Goal: Task Accomplishment & Management: Manage account settings

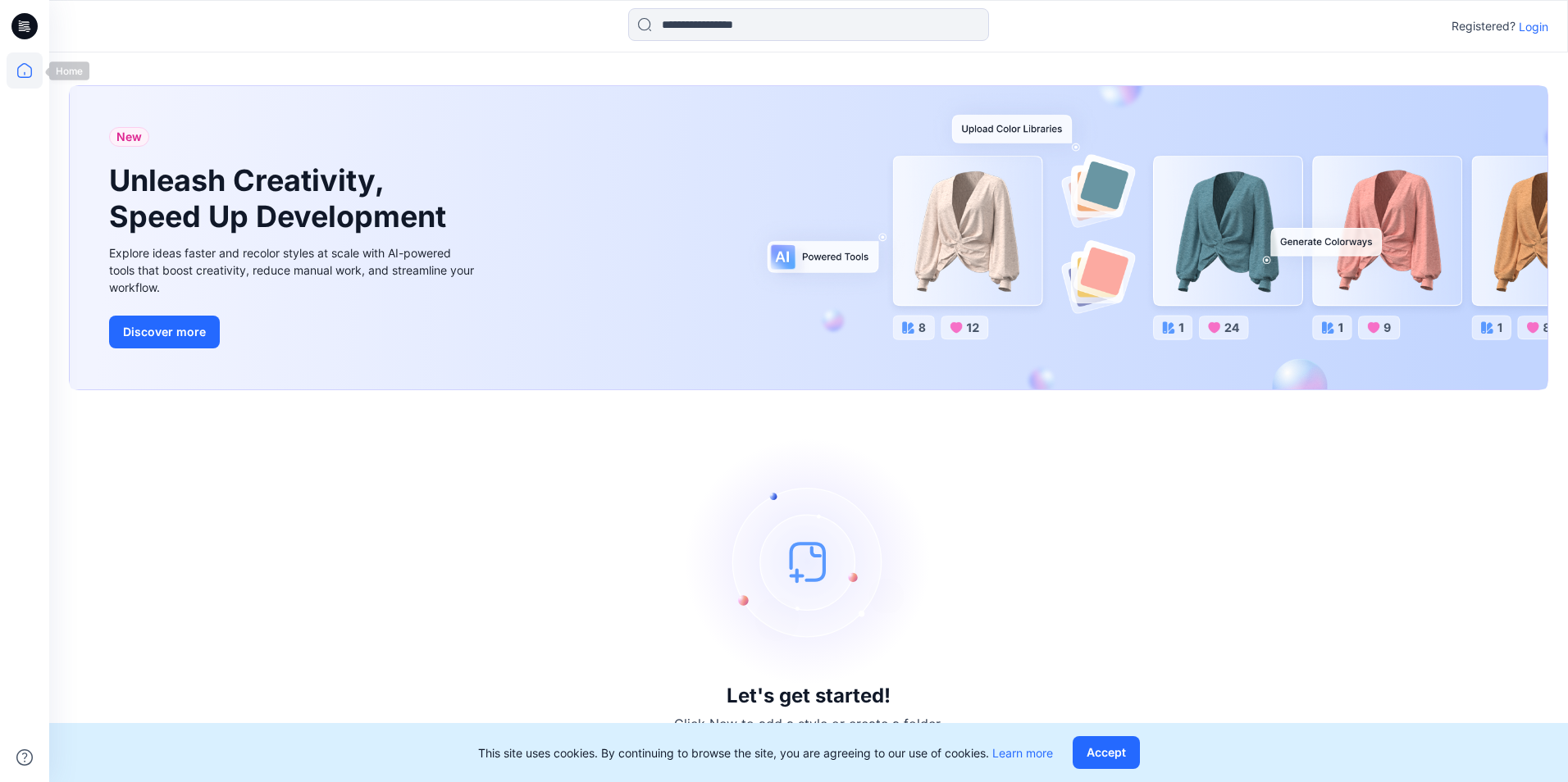
click at [20, 80] on icon at bounding box center [25, 71] width 36 height 36
click at [1537, 37] on div "Registered? Login" at bounding box center [808, 26] width 1518 height 36
click at [1543, 25] on p "Login" at bounding box center [1533, 26] width 30 height 17
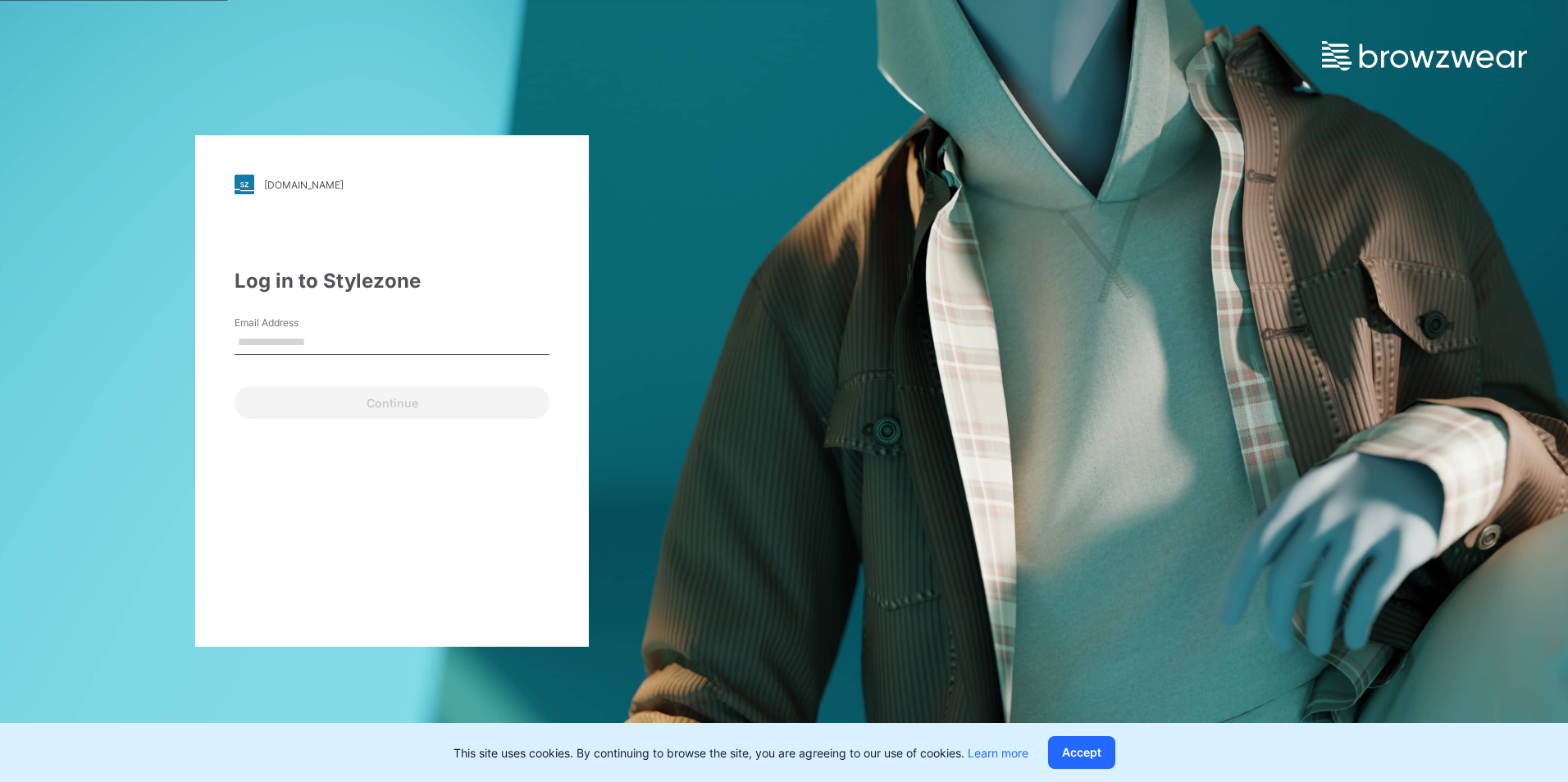
click at [450, 338] on input "Email Address" at bounding box center [392, 343] width 315 height 25
type input "**********"
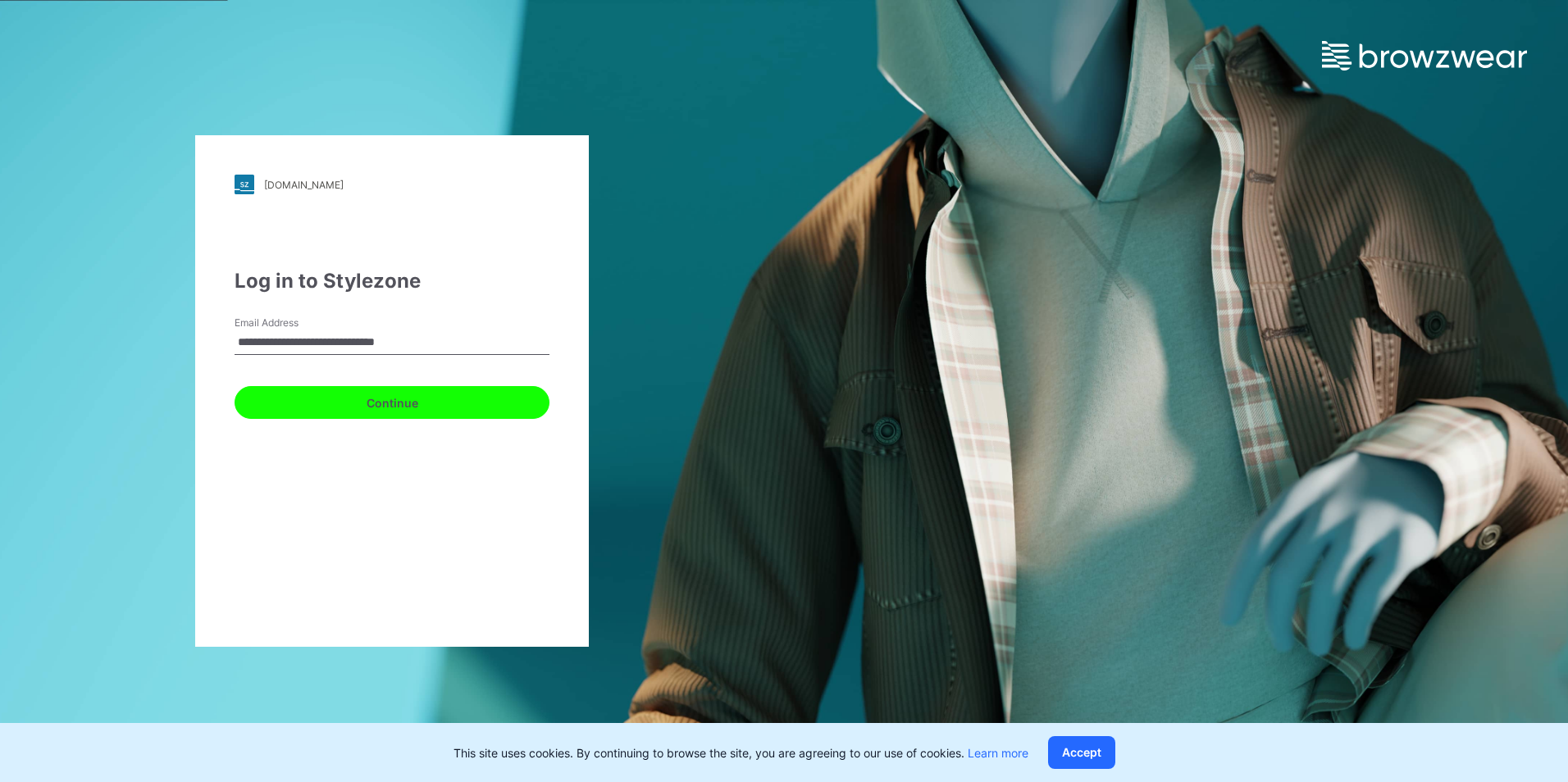
click at [430, 394] on button "Continue" at bounding box center [392, 402] width 315 height 33
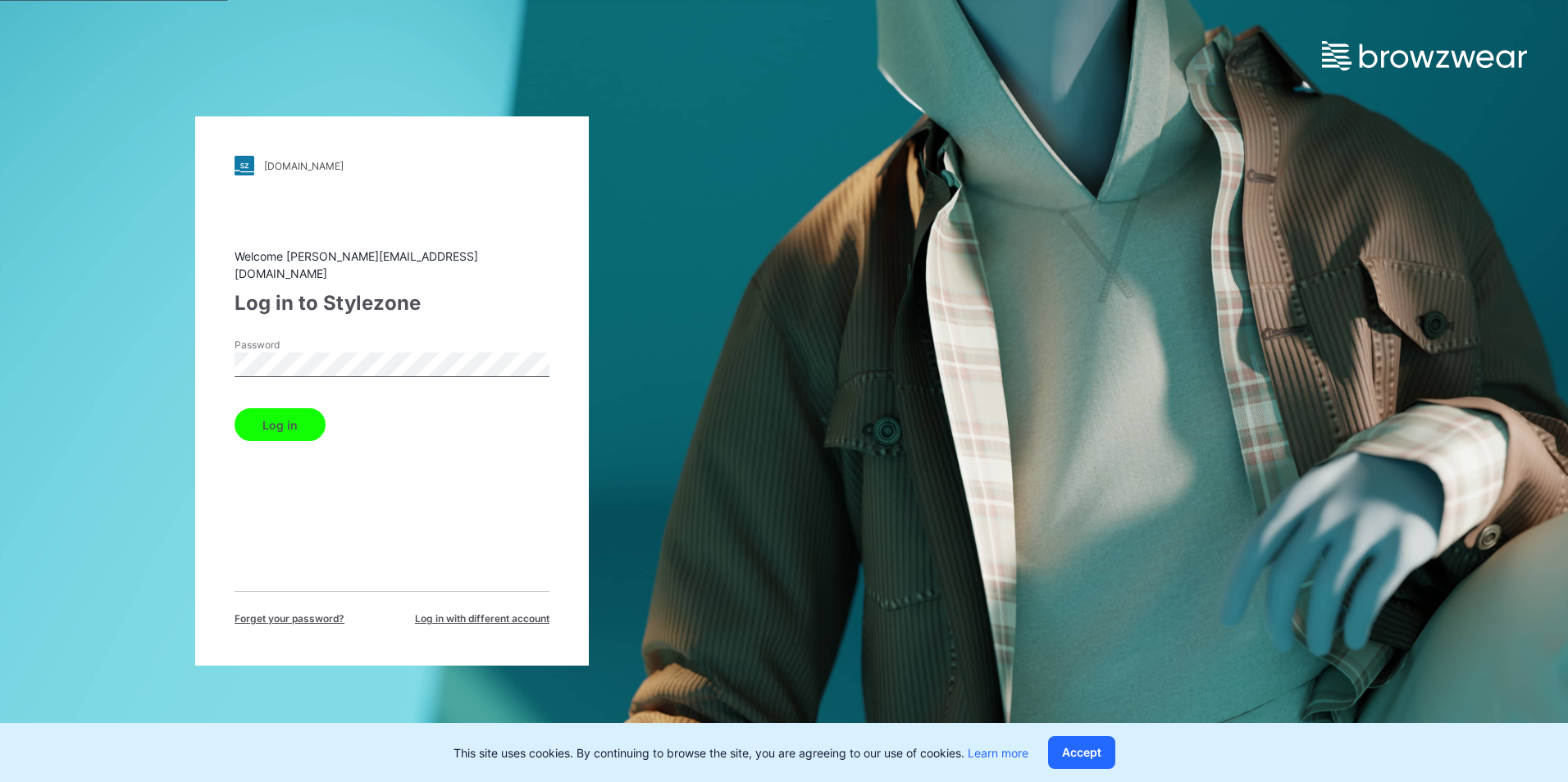
click at [337, 414] on div "Log in" at bounding box center [392, 422] width 315 height 39
click at [316, 415] on button "Log in" at bounding box center [280, 425] width 91 height 33
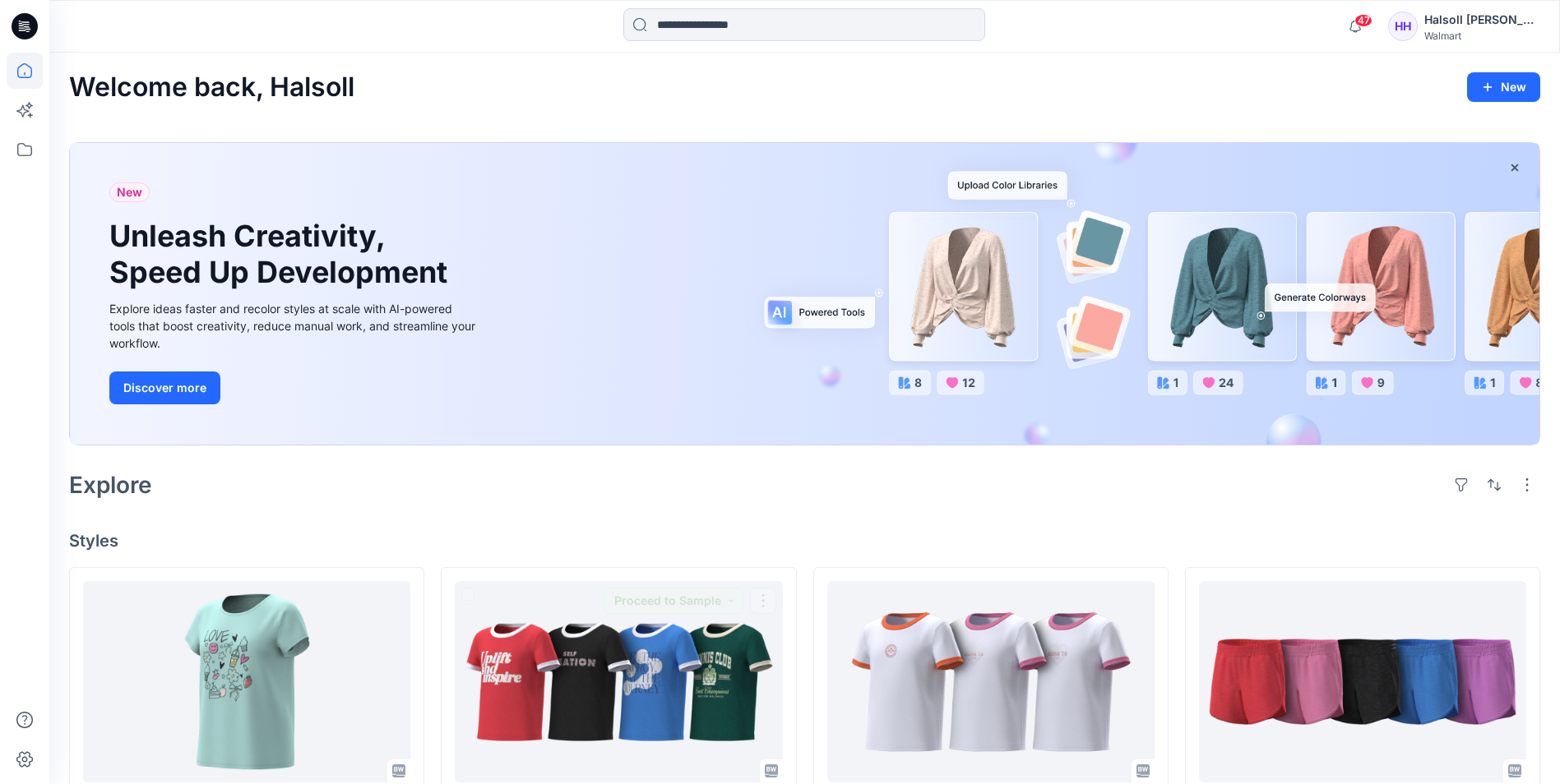
click at [569, 470] on div "Explore" at bounding box center [805, 485] width 1471 height 39
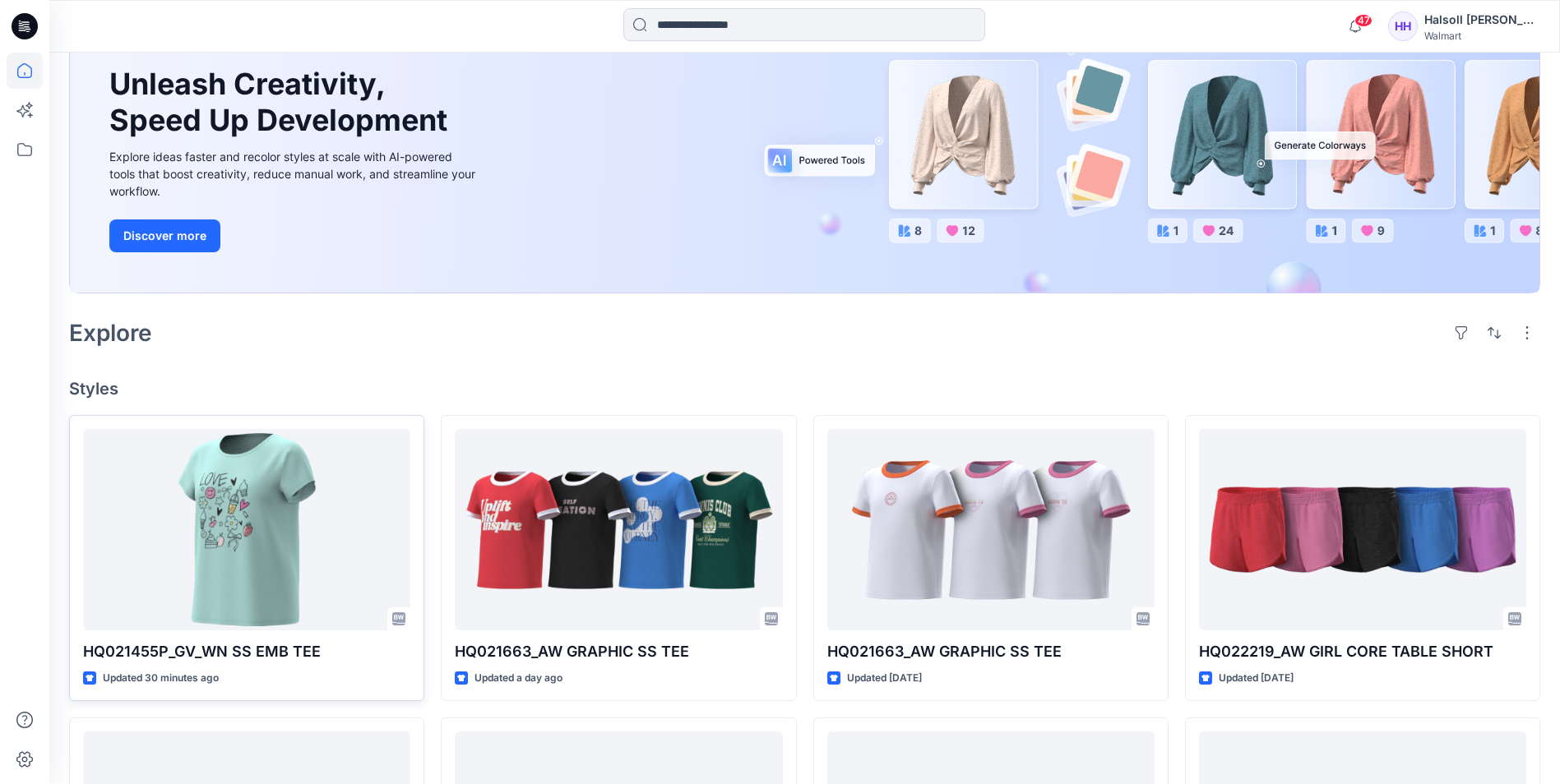
scroll to position [164, 0]
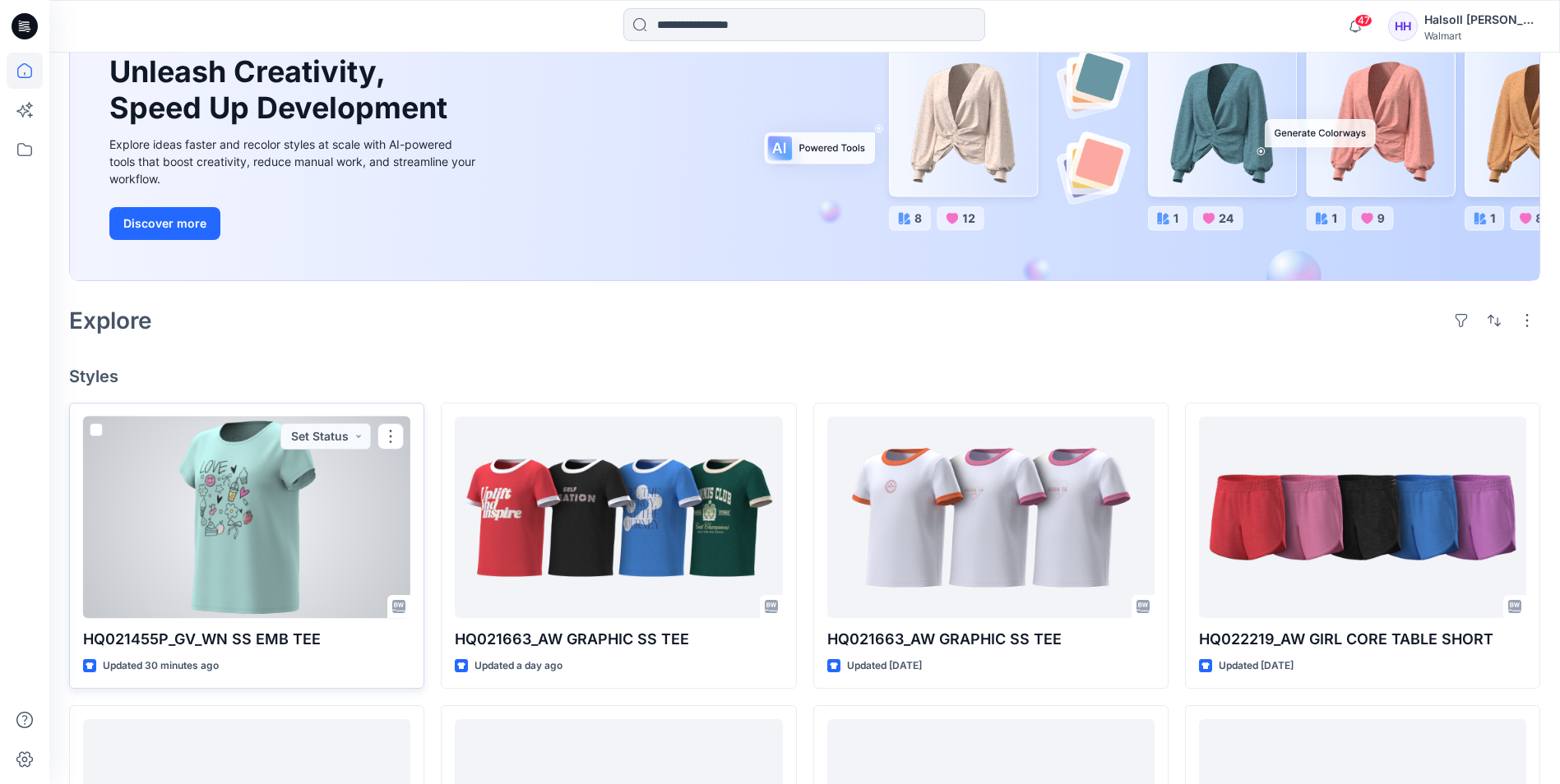
click at [211, 507] on div at bounding box center [246, 517] width 327 height 201
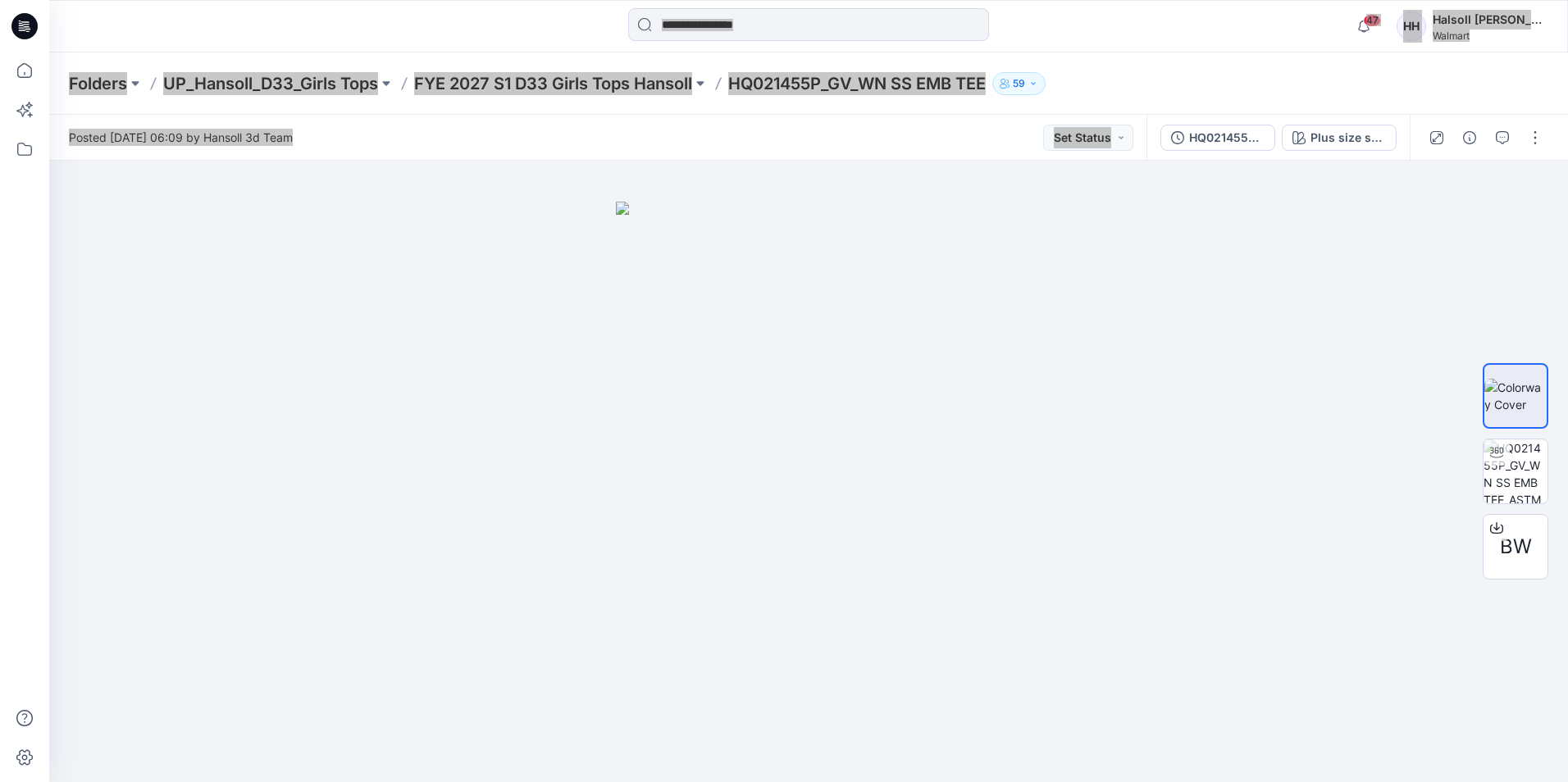
drag, startPoint x: 0, startPoint y: 553, endPoint x: 1, endPoint y: 545, distance: 8.1
click at [0, 553] on html "47 Notifications Hansoll 3d Team shared HQ021455P_GV_WN SS EMB TEE_ASTM in FYE …" at bounding box center [784, 391] width 1568 height 782
